Goal: Task Accomplishment & Management: Complete application form

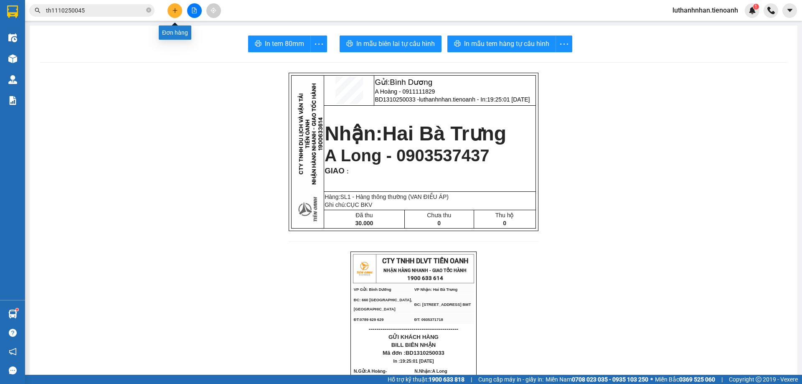
click at [173, 10] on icon "plus" at bounding box center [174, 10] width 5 height 0
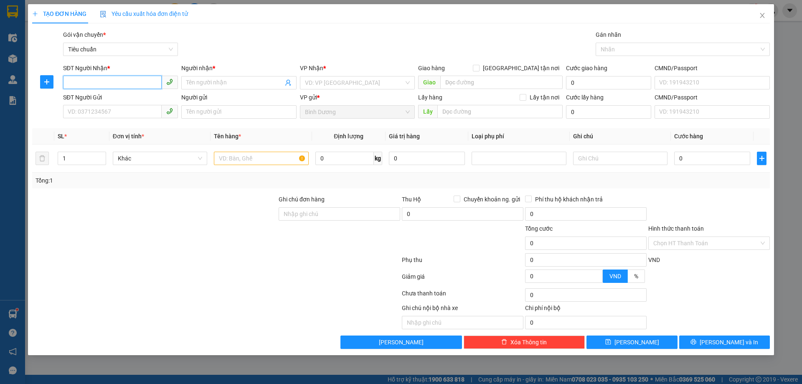
click at [121, 88] on input "SĐT Người Nhận *" at bounding box center [112, 82] width 99 height 13
click at [119, 82] on input "SĐT Người Nhận *" at bounding box center [112, 82] width 99 height 13
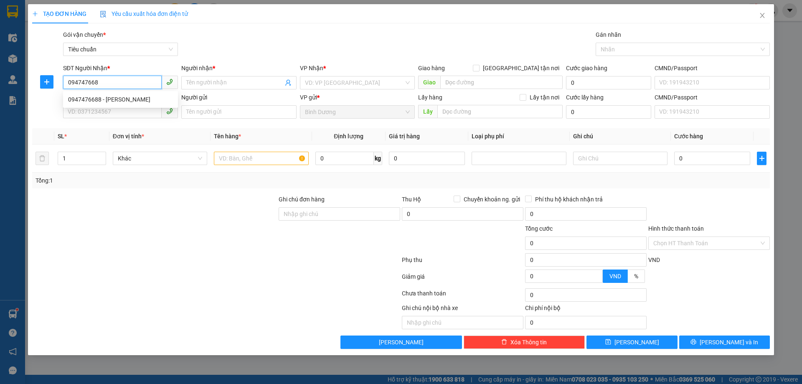
type input "0947476688"
click at [131, 100] on div "0947476688 - [PERSON_NAME]" at bounding box center [120, 99] width 105 height 9
type input "[PERSON_NAME]"
type input "50.000"
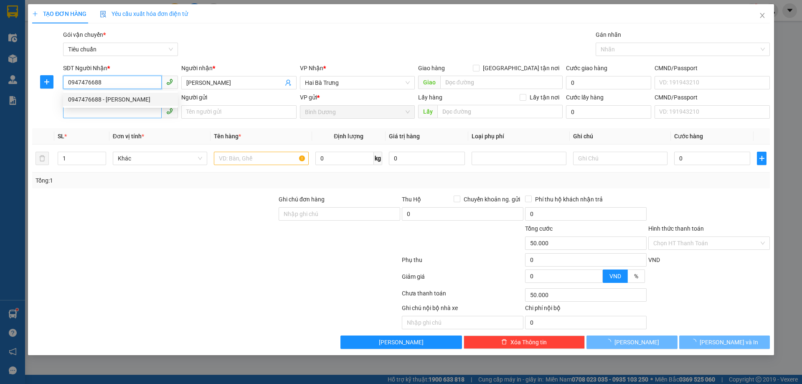
type input "0947476688"
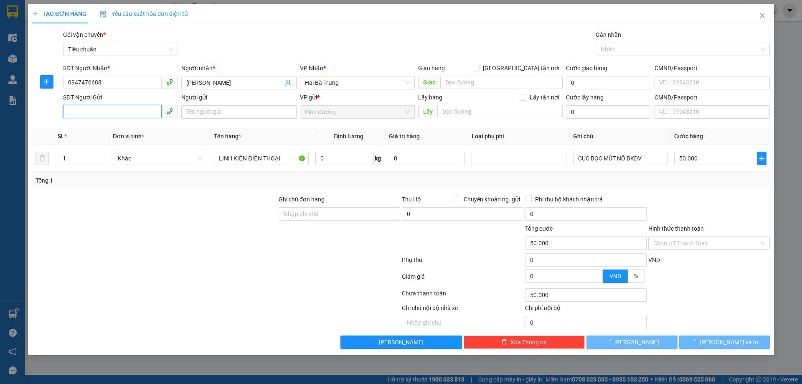
click at [121, 115] on input "SĐT Người Gửi" at bounding box center [112, 111] width 99 height 13
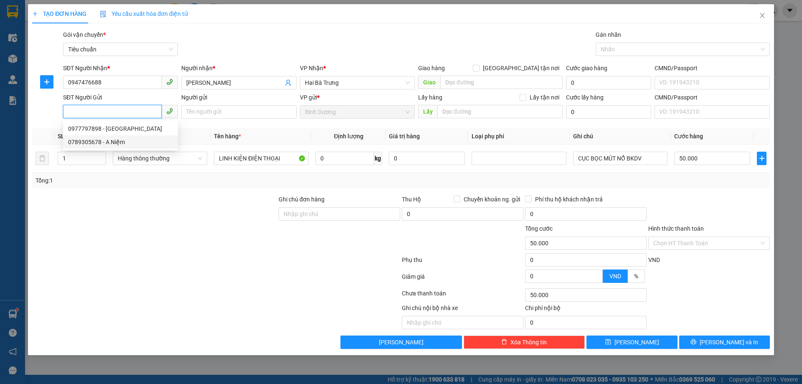
click at [111, 144] on div "0789305678 - A Niệm" at bounding box center [120, 141] width 105 height 9
type input "0789305678"
type input "A Niệm"
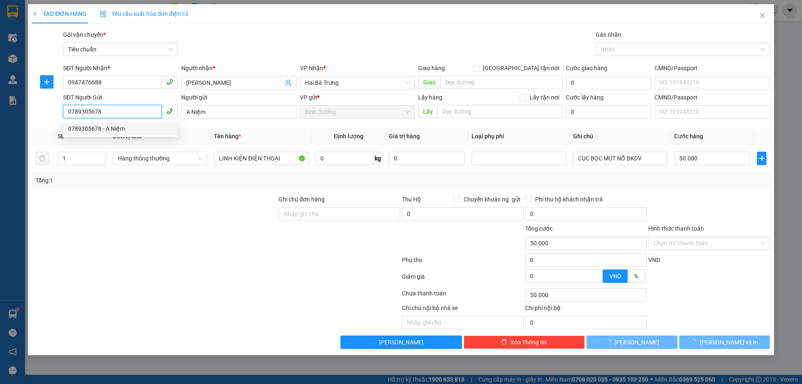
type input "70.000"
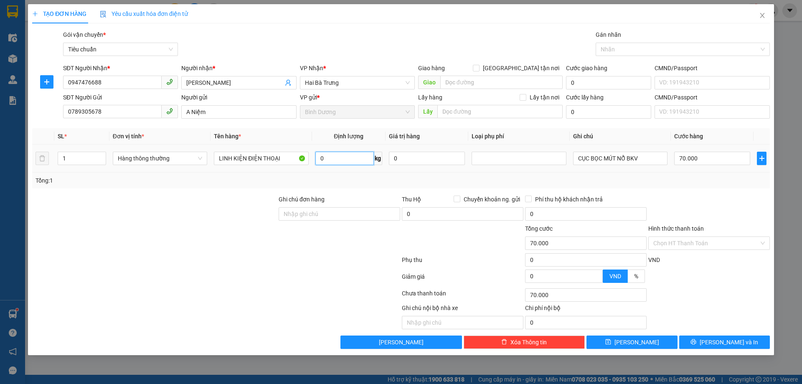
click at [329, 158] on input "0" at bounding box center [344, 158] width 58 height 13
type input "26"
click at [345, 188] on div "Tổng: 1" at bounding box center [401, 180] width 738 height 16
click at [595, 160] on input "CỤC BỌC MÚT NỔ BKV" at bounding box center [620, 158] width 94 height 13
type input "65.000"
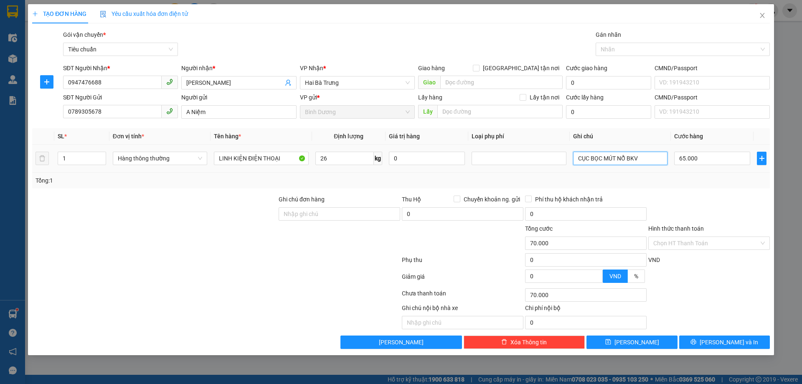
type input "65.000"
click at [715, 182] on div "Tổng: 1" at bounding box center [401, 180] width 731 height 9
click at [705, 162] on input "65.000" at bounding box center [712, 158] width 76 height 13
type input "7"
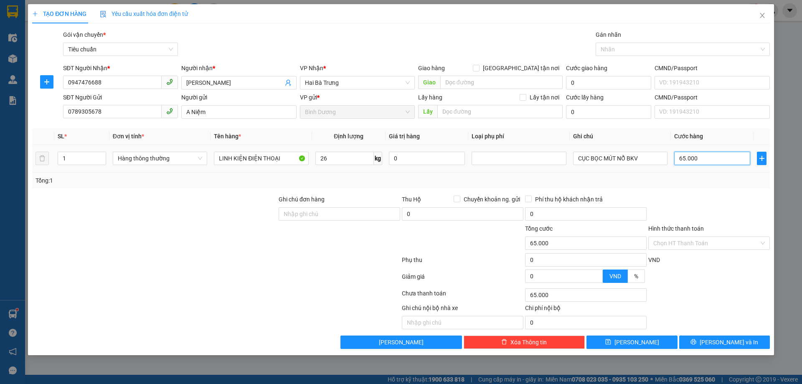
type input "7"
type input "70"
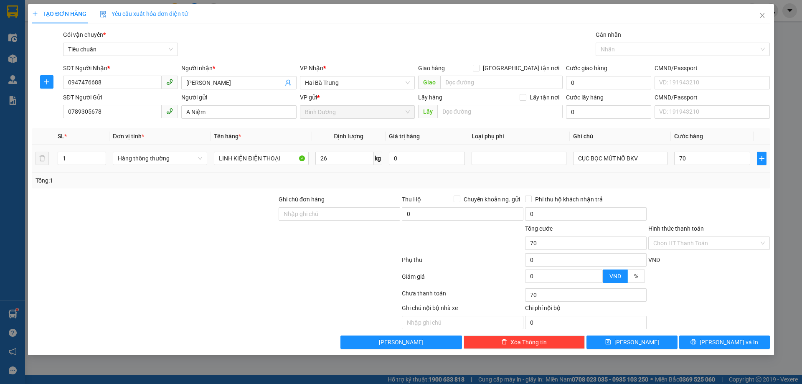
type input "70.000"
click at [714, 188] on div "Tổng: 1" at bounding box center [401, 180] width 738 height 16
click at [719, 342] on span "[PERSON_NAME] và In" at bounding box center [729, 341] width 58 height 9
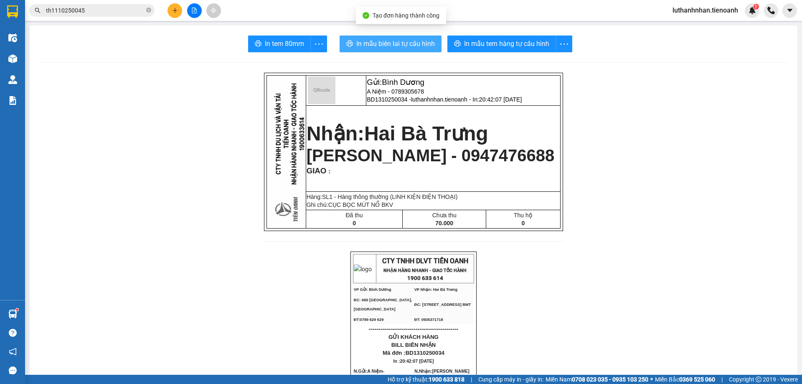
click at [395, 42] on span "In mẫu biên lai tự cấu hình" at bounding box center [395, 43] width 79 height 10
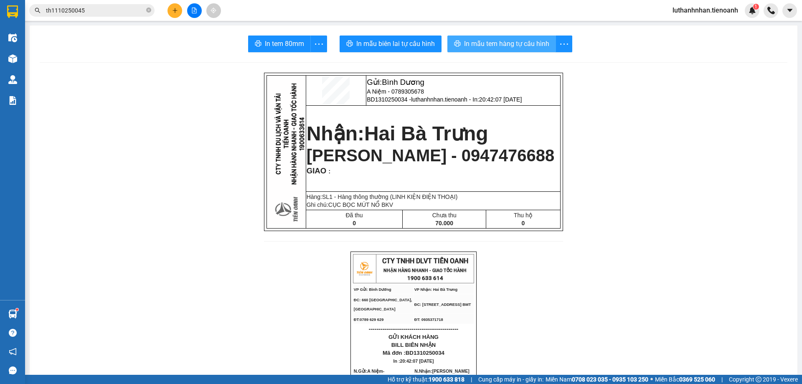
click at [524, 38] on button "In mẫu tem hàng tự cấu hình" at bounding box center [501, 44] width 109 height 17
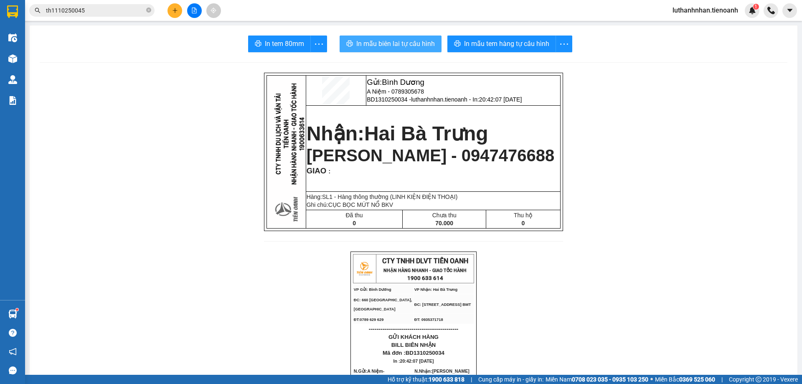
click at [394, 41] on span "In mẫu biên lai tự cấu hình" at bounding box center [395, 43] width 79 height 10
